Goal: Find contact information: Find contact information

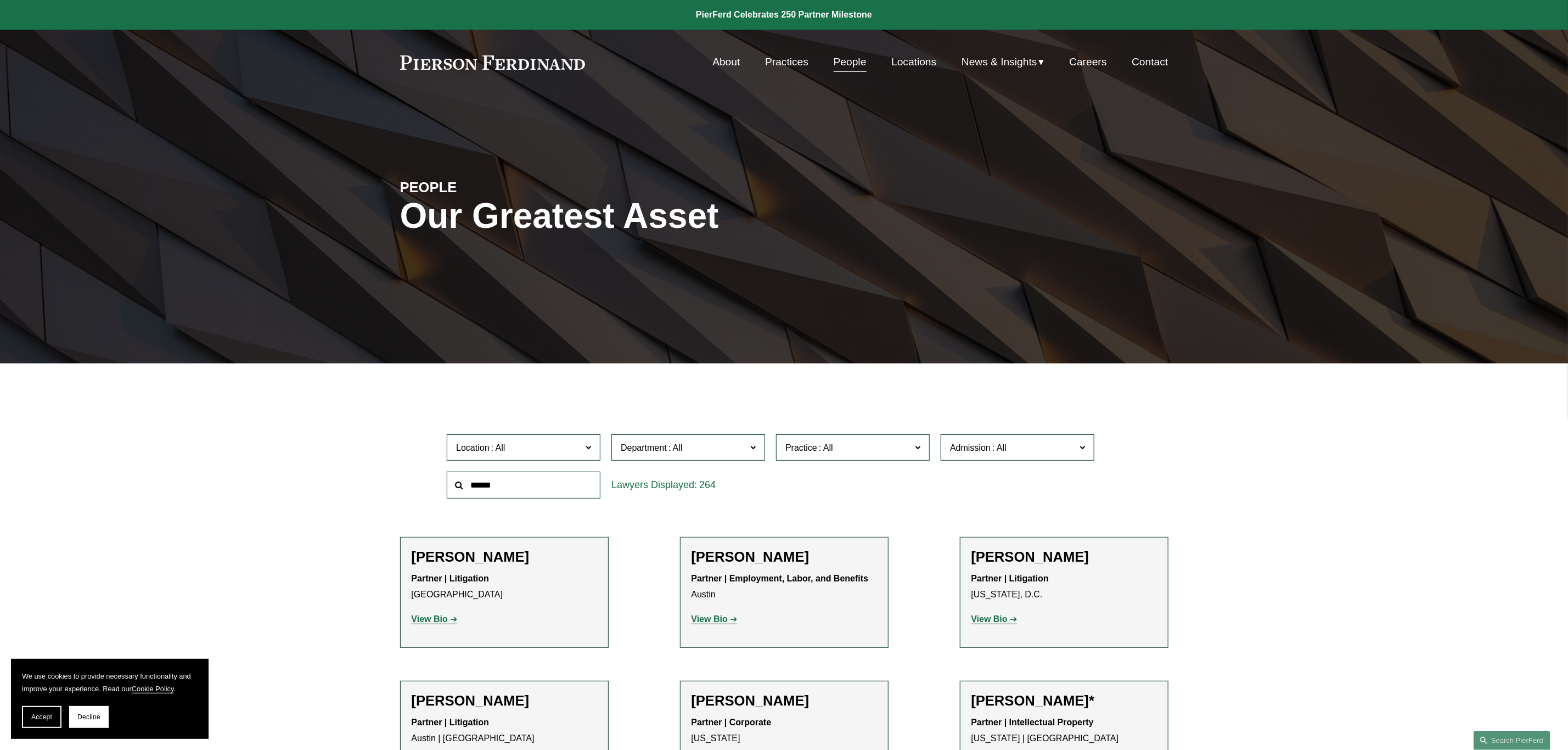
click at [501, 489] on input "text" at bounding box center [524, 485] width 154 height 27
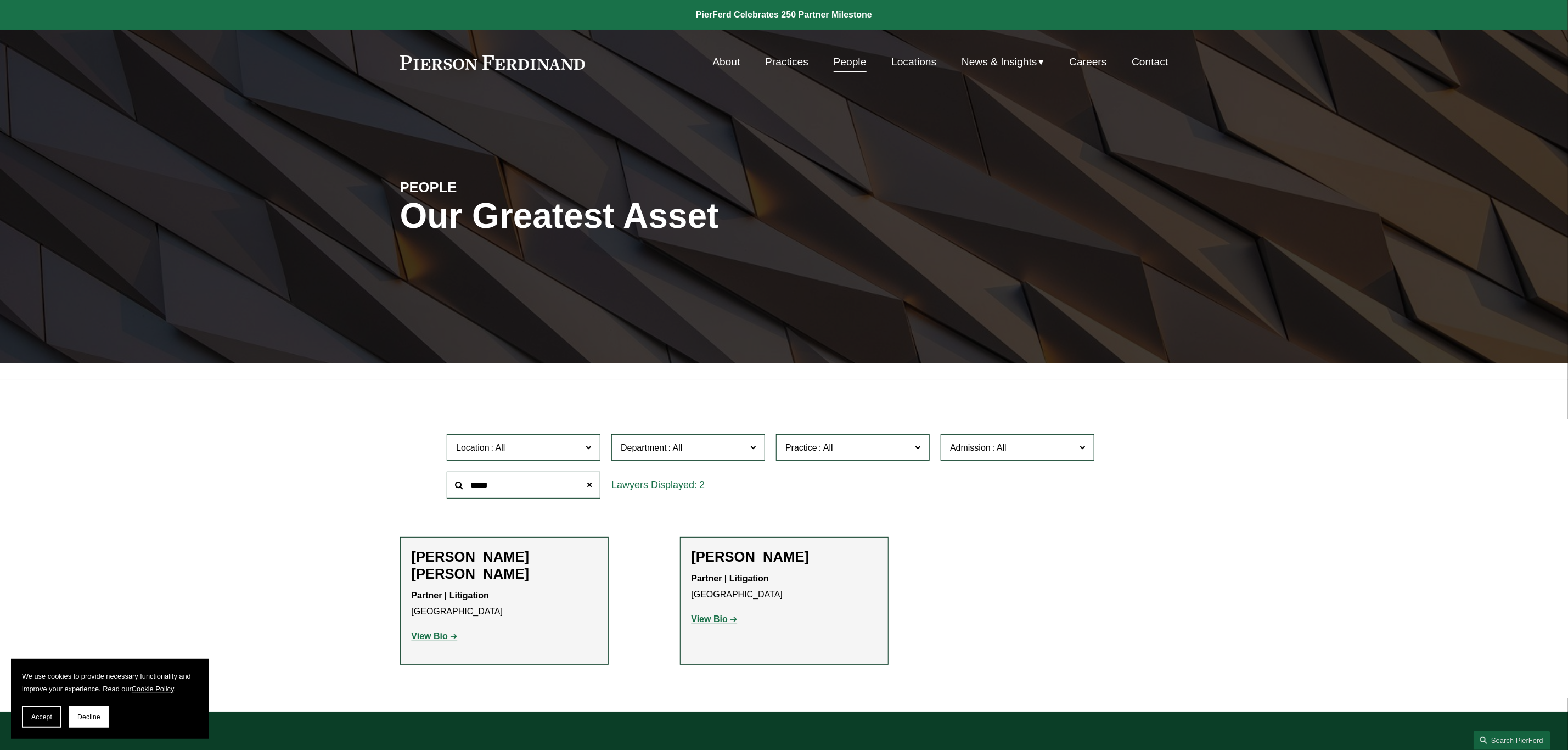
type input "*****"
click at [435, 631] on strong "View Bio" at bounding box center [430, 636] width 36 height 9
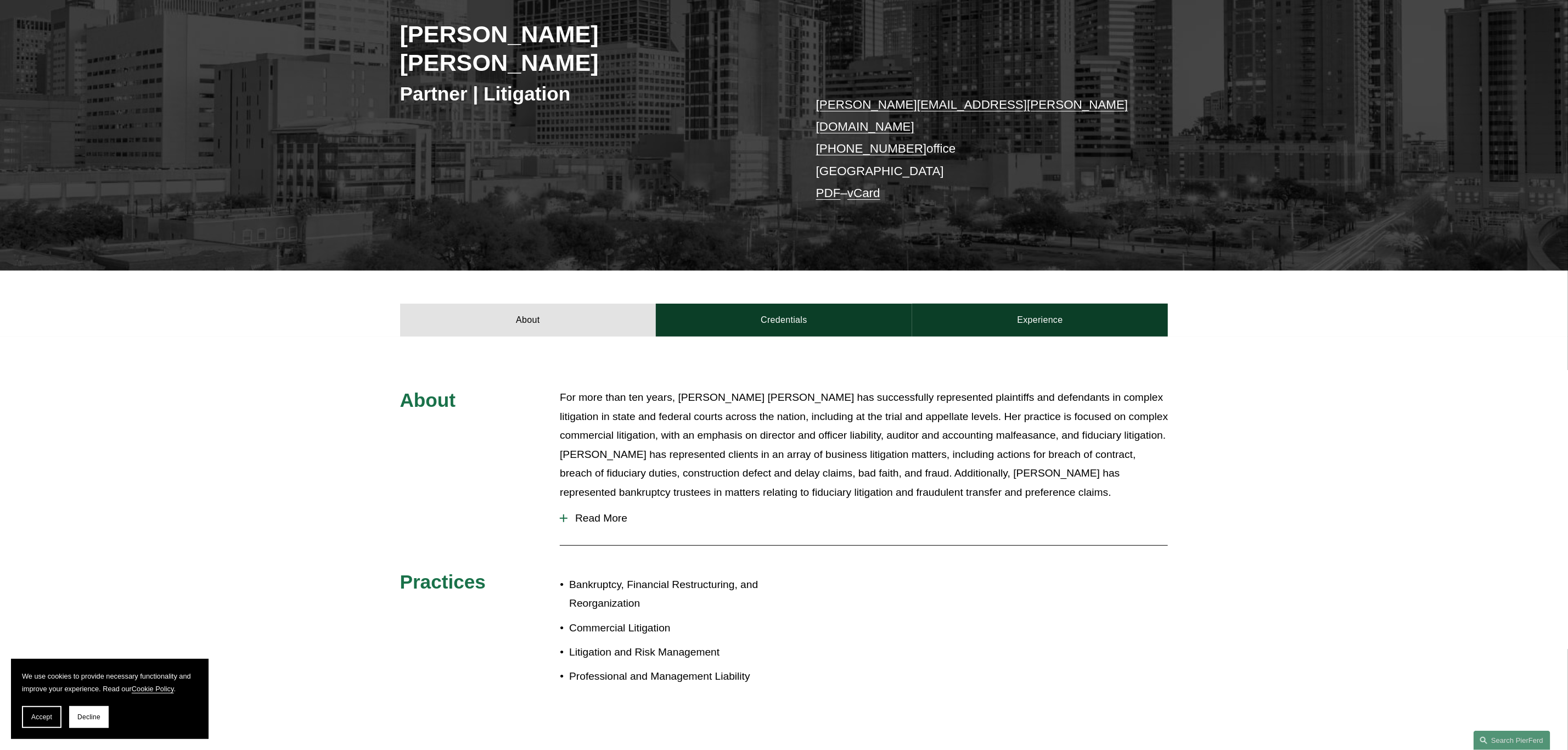
scroll to position [165, 0]
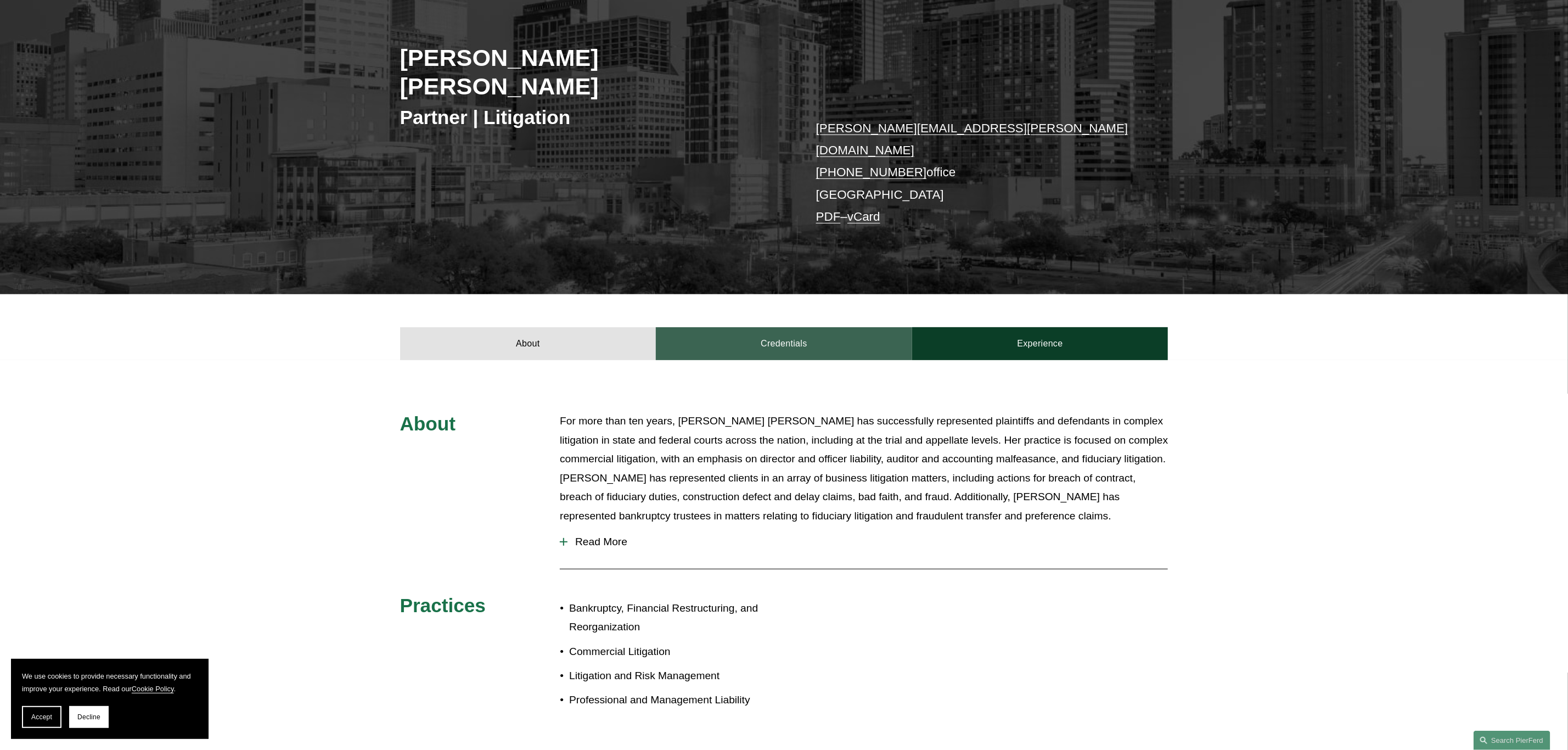
click at [774, 328] on link "Credentials" at bounding box center [783, 344] width 256 height 33
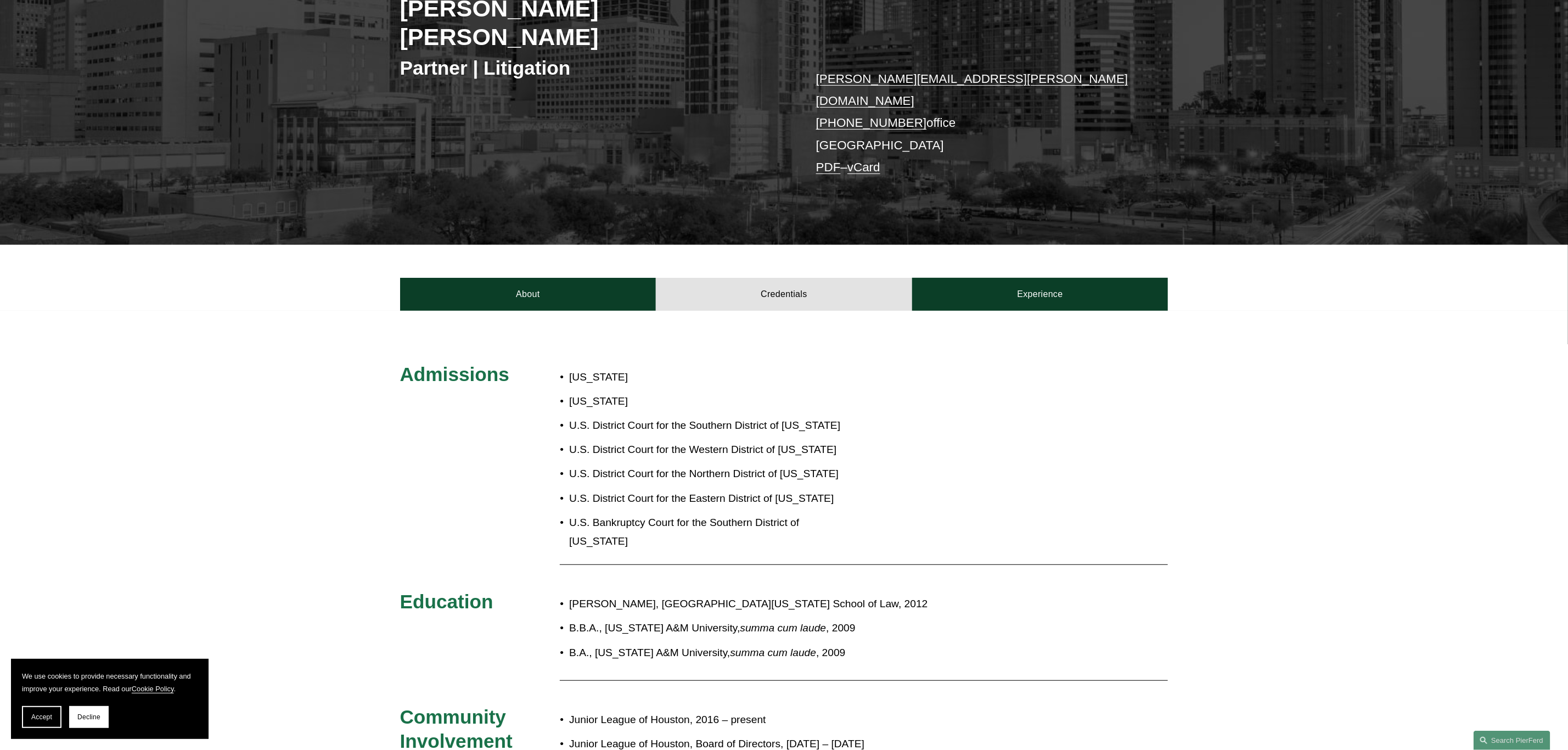
scroll to position [206, 0]
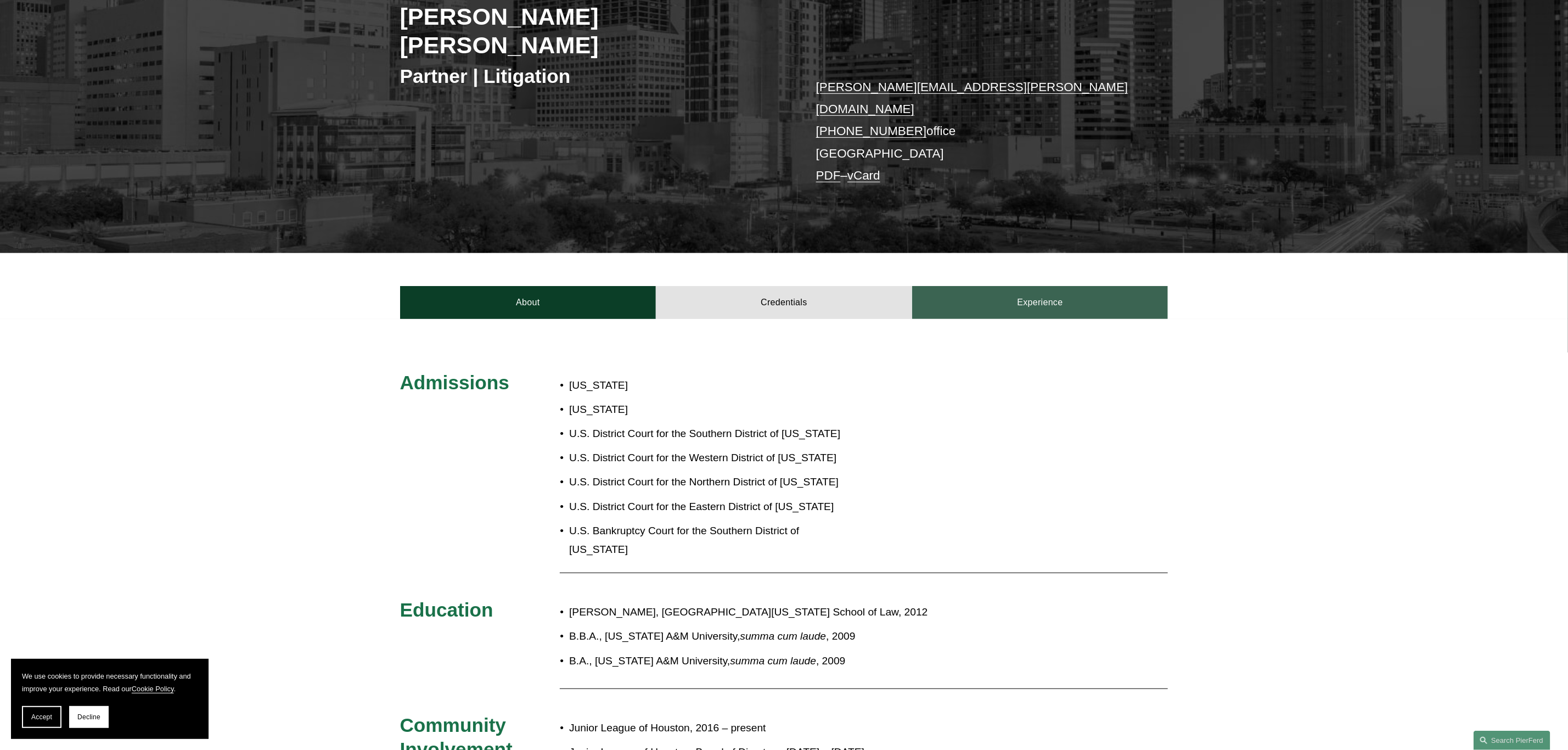
click at [1033, 286] on link "Experience" at bounding box center [1040, 302] width 256 height 33
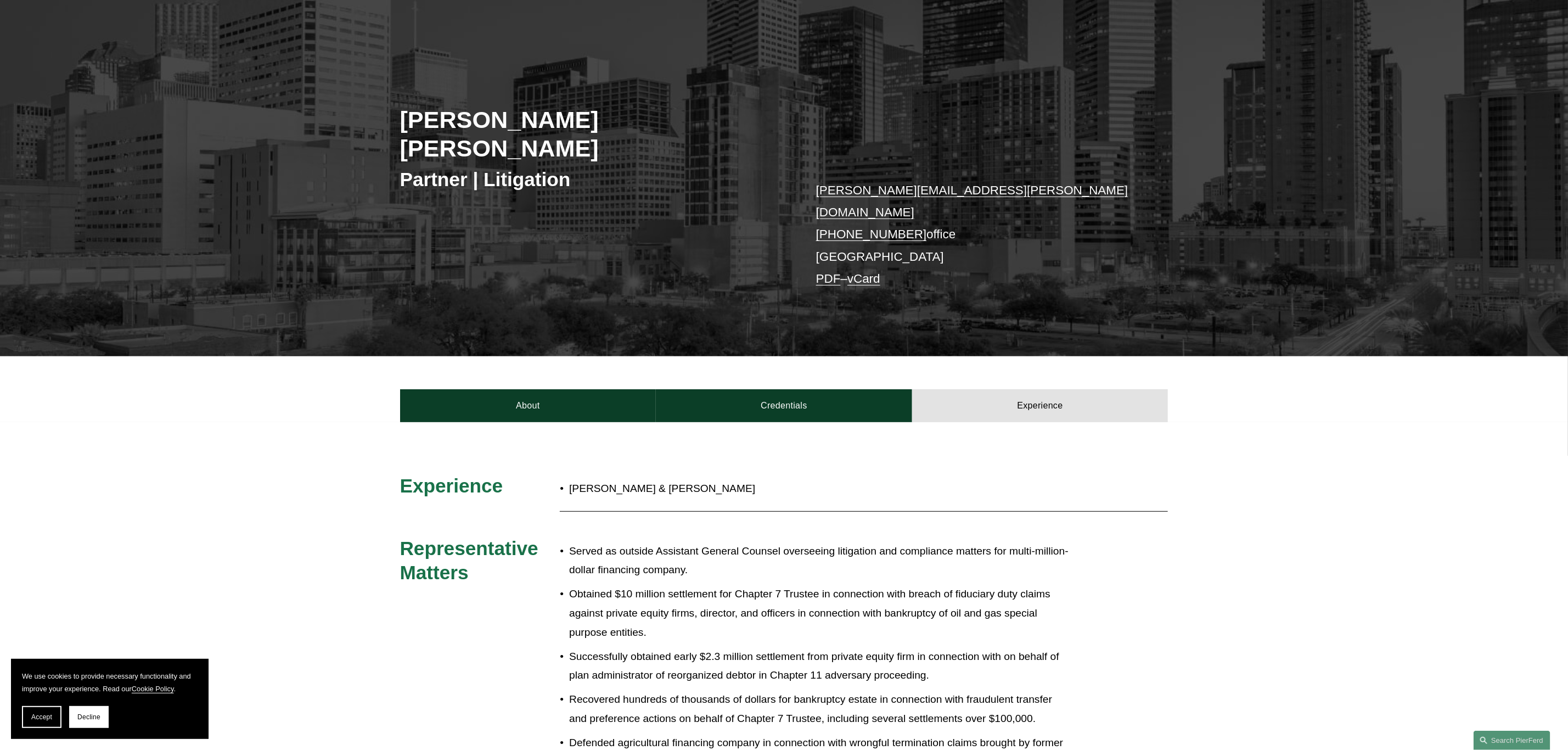
scroll to position [0, 0]
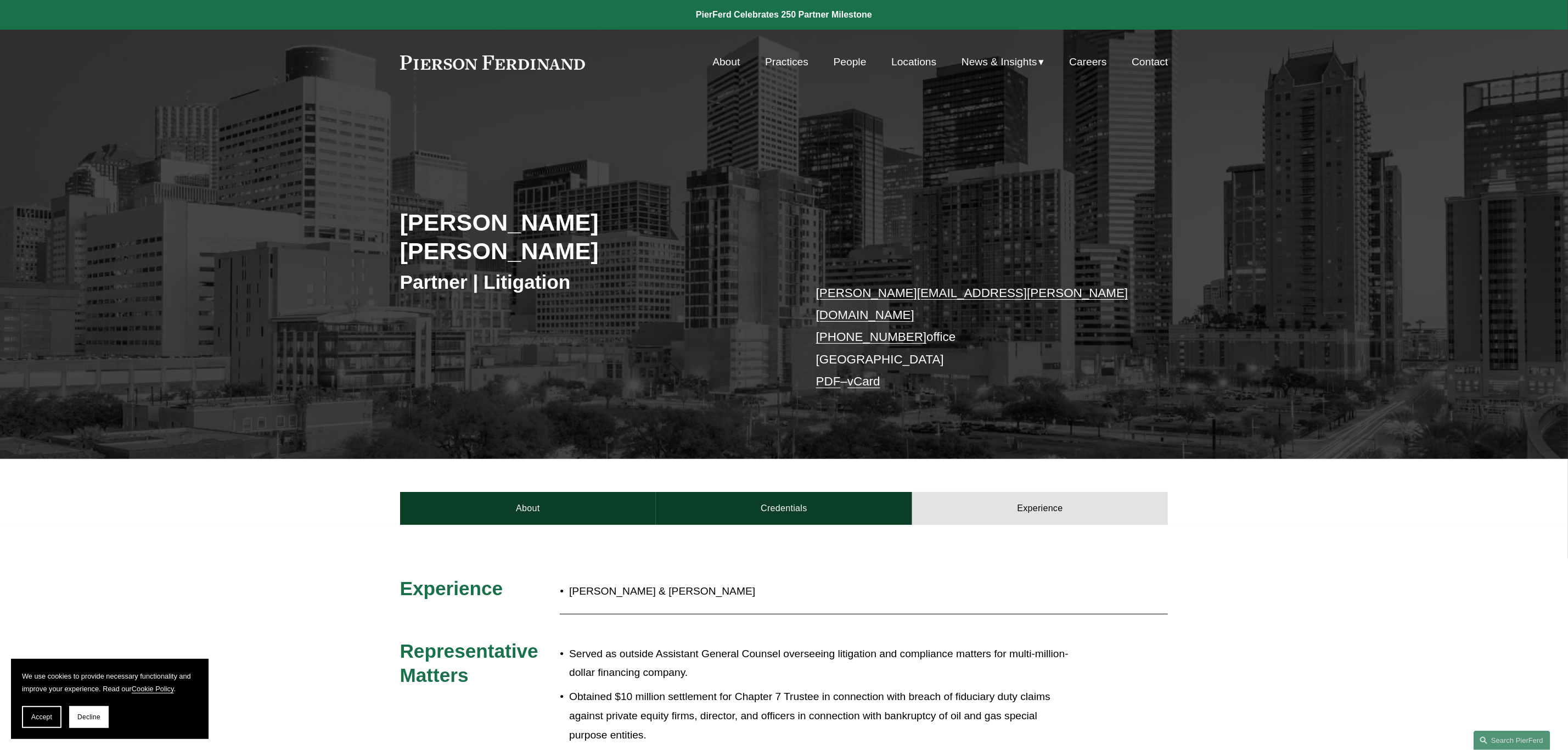
click at [882, 286] on link "rebecca.randolph@pierferd.com" at bounding box center [971, 303] width 312 height 35
